Goal: Check status

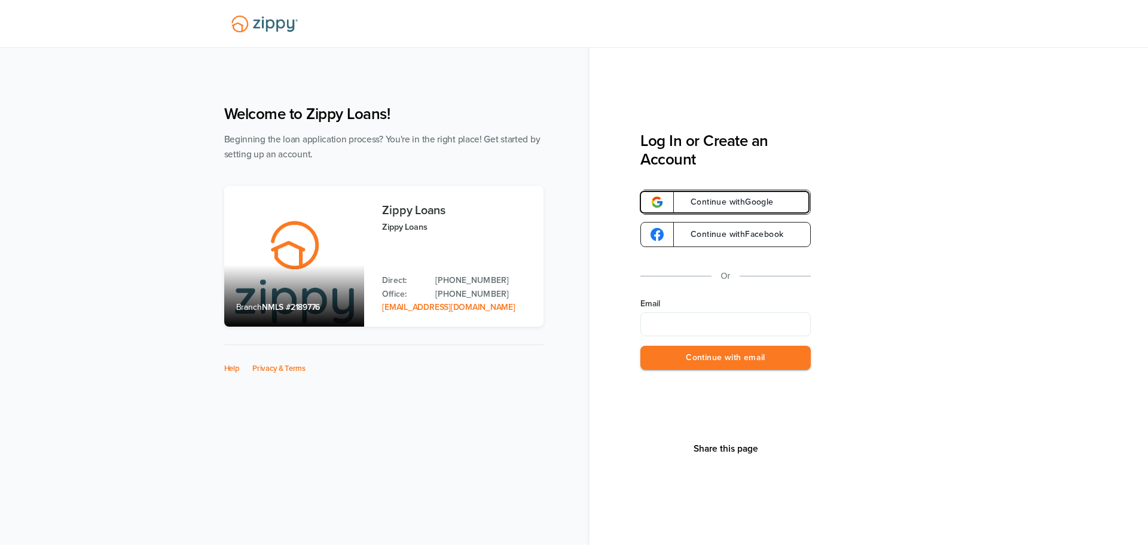
click at [682, 207] on link "Continue with Google" at bounding box center [725, 202] width 170 height 25
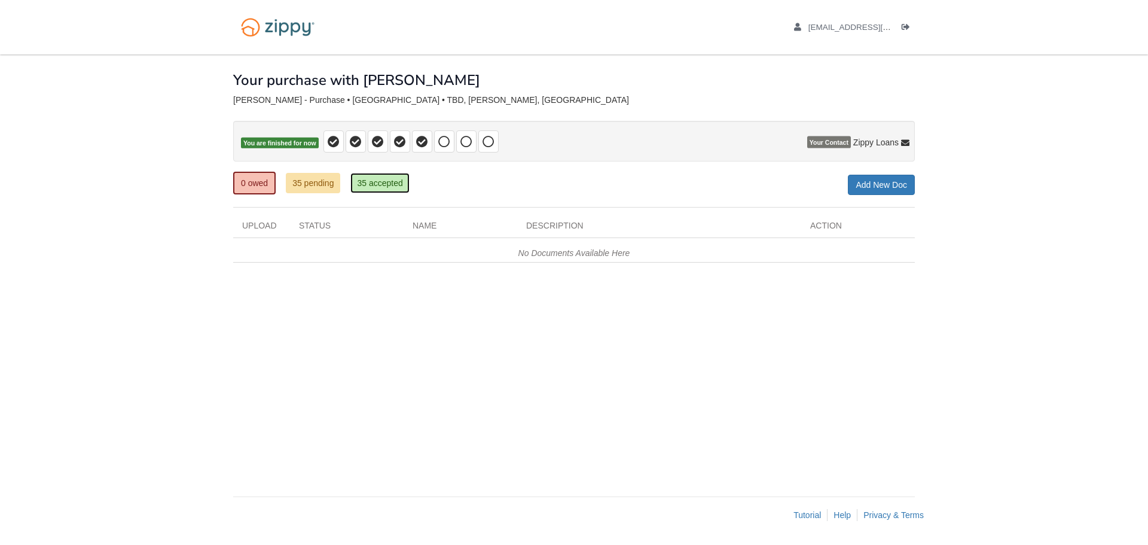
click at [390, 182] on link "35 accepted" at bounding box center [379, 183] width 59 height 20
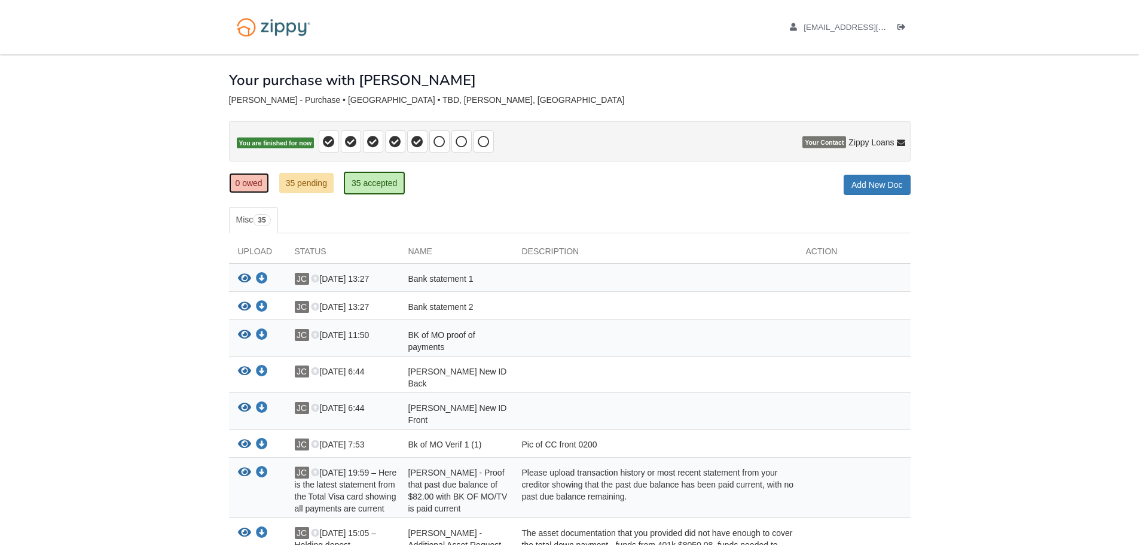
click at [231, 181] on link "0 owed" at bounding box center [249, 183] width 40 height 20
click at [248, 184] on link "0 owed" at bounding box center [249, 183] width 40 height 20
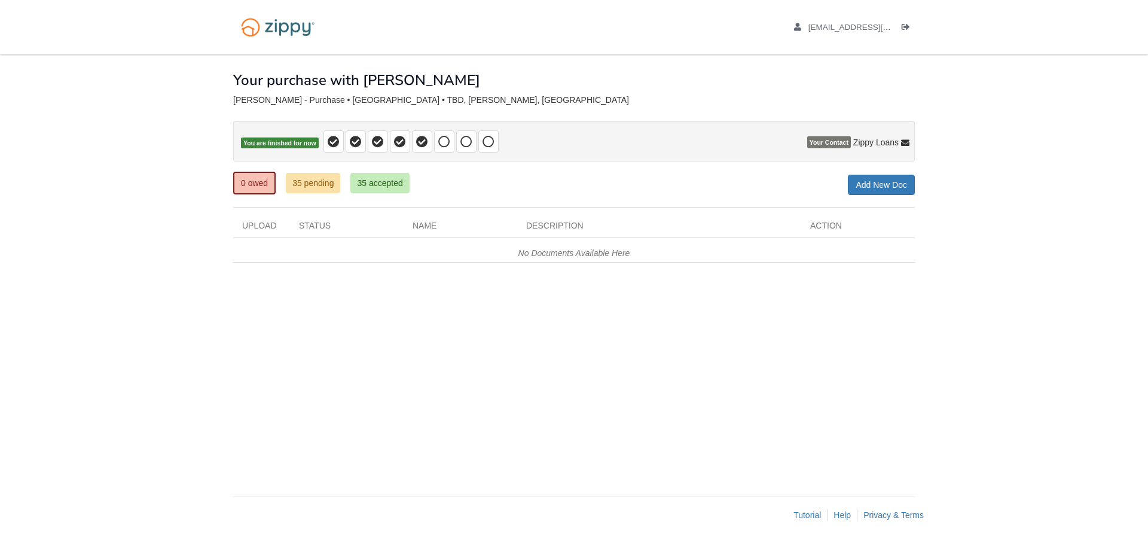
click at [284, 393] on div "× × × Pending Add Document Notice document will be included in the email sent t…" at bounding box center [574, 269] width 682 height 430
click at [549, 393] on div "× × × Pending Add Document Notice document will be included in the email sent t…" at bounding box center [574, 269] width 682 height 430
